Goal: Task Accomplishment & Management: Use online tool/utility

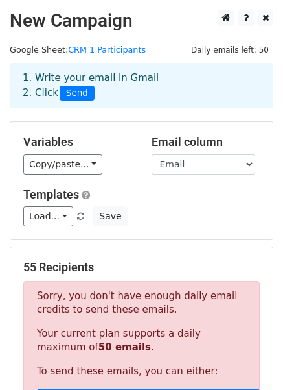
select select "Email"
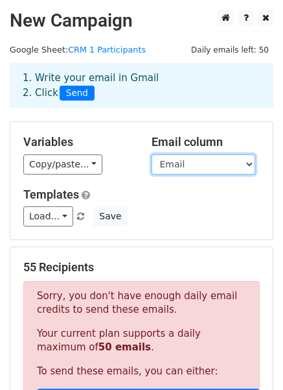
click at [247, 163] on select "Interviewd Y/N Name Updated 9/17/25 via email Updated 2/27/2025 email First Nam…" at bounding box center [204, 164] width 104 height 20
click at [246, 163] on select "Interviewd Y/N Name Updated 9/17/25 via email Updated 2/27/2025 email First Nam…" at bounding box center [204, 164] width 104 height 20
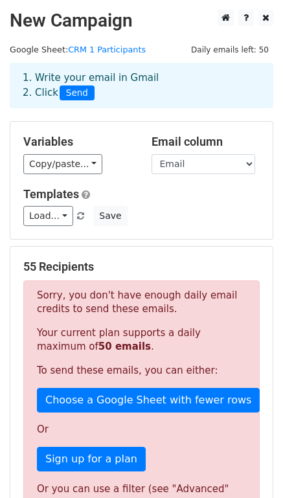
click at [213, 206] on div "Load... supporter update 1 Save" at bounding box center [142, 216] width 256 height 20
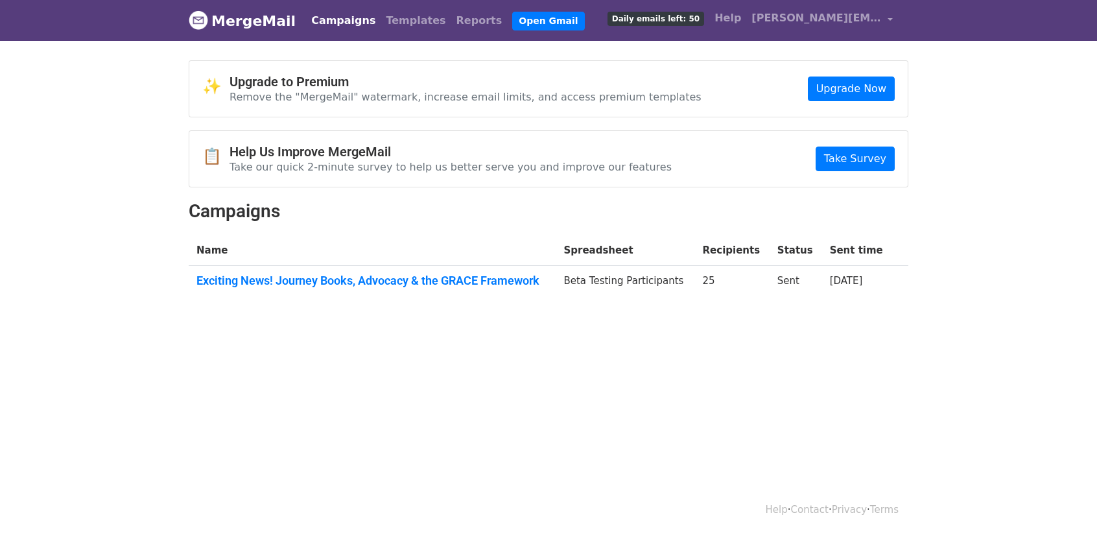
click at [375, 318] on body "MergeMail Campaigns Templates Reports Open Gmail Daily emails left: 50 Help tom…" at bounding box center [548, 181] width 1097 height 363
click at [277, 324] on body "MergeMail Campaigns Templates Reports Open Gmail Daily emails left: 50 Help tom…" at bounding box center [548, 181] width 1097 height 363
click at [333, 18] on link "Campaigns" at bounding box center [343, 21] width 75 height 26
click at [512, 17] on link "Open Gmail" at bounding box center [548, 21] width 72 height 19
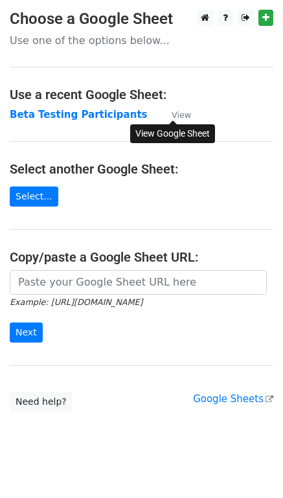
click at [179, 112] on small "View" at bounding box center [181, 115] width 19 height 10
click at [40, 194] on link "Select..." at bounding box center [34, 197] width 49 height 20
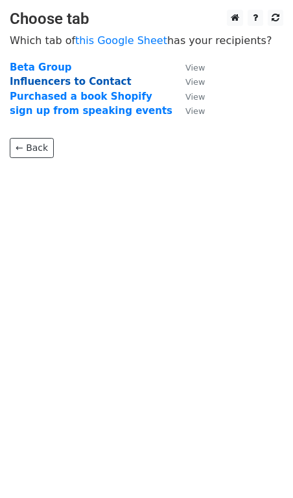
click at [83, 85] on strong "Influencers to Contact" at bounding box center [71, 82] width 122 height 12
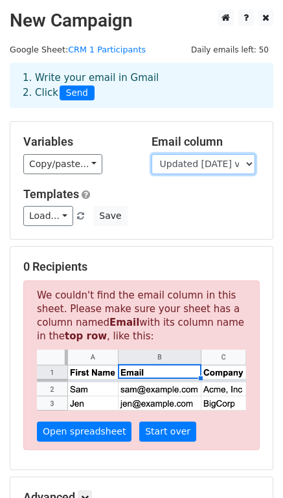
click at [249, 161] on select "Interviewd Y/N Name Updated 9/17/25 via email Updated 2/27/2025 email First Nam…" at bounding box center [204, 164] width 104 height 20
select select "Email"
click at [152, 154] on select "Interviewd Y/N Name Updated 9/17/25 via email Updated 2/27/2025 email First Nam…" at bounding box center [204, 164] width 104 height 20
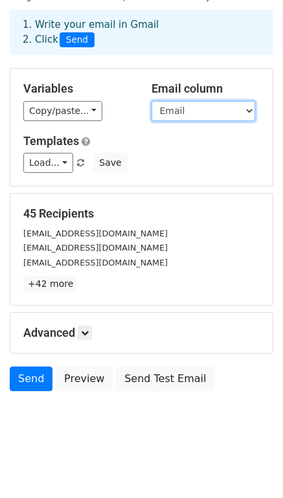
scroll to position [54, 0]
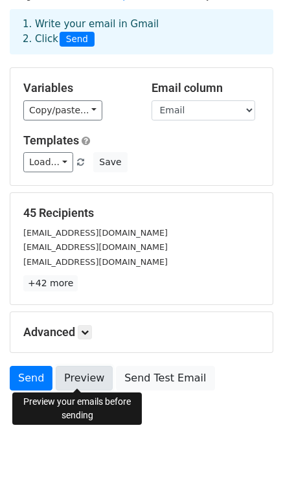
click at [79, 380] on link "Preview" at bounding box center [84, 378] width 57 height 25
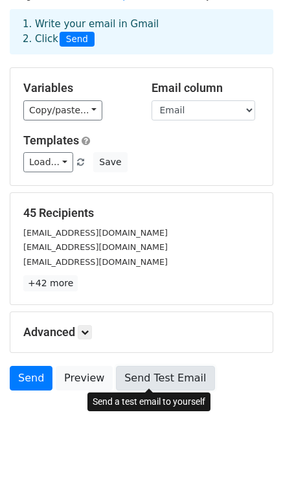
click at [162, 375] on link "Send Test Email" at bounding box center [165, 378] width 99 height 25
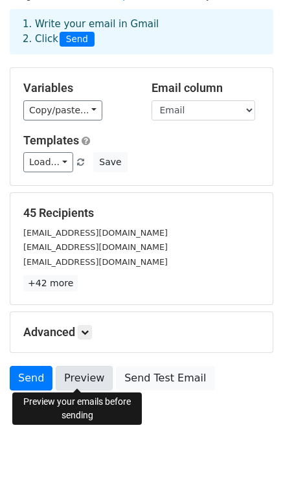
click at [76, 380] on link "Preview" at bounding box center [84, 378] width 57 height 25
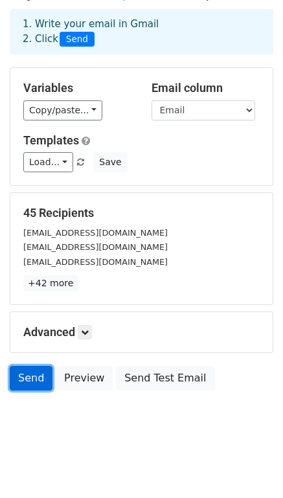
click at [21, 375] on link "Send" at bounding box center [31, 378] width 43 height 25
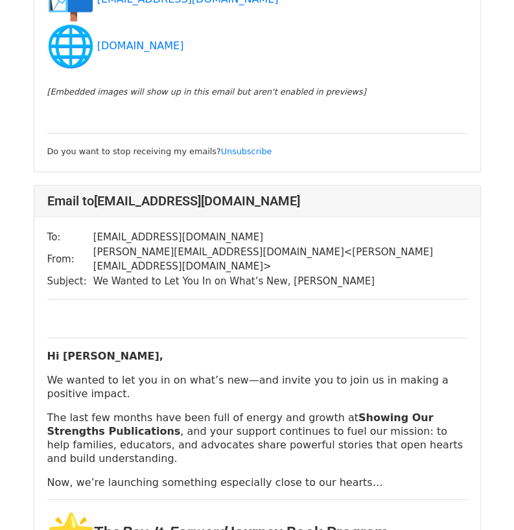
scroll to position [3695, 0]
